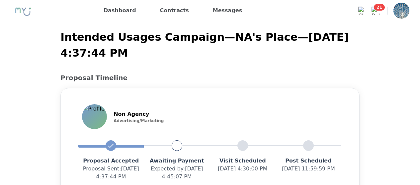
scroll to position [190, 0]
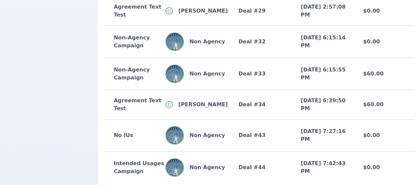
scroll to position [619, 0]
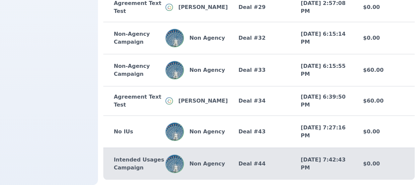
click at [212, 156] on div "Non Agency" at bounding box center [196, 164] width 62 height 19
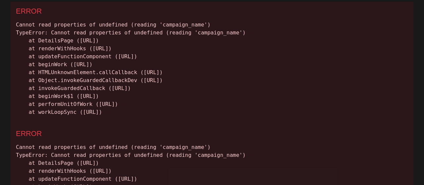
scroll to position [33, 0]
